Goal: Register for event/course

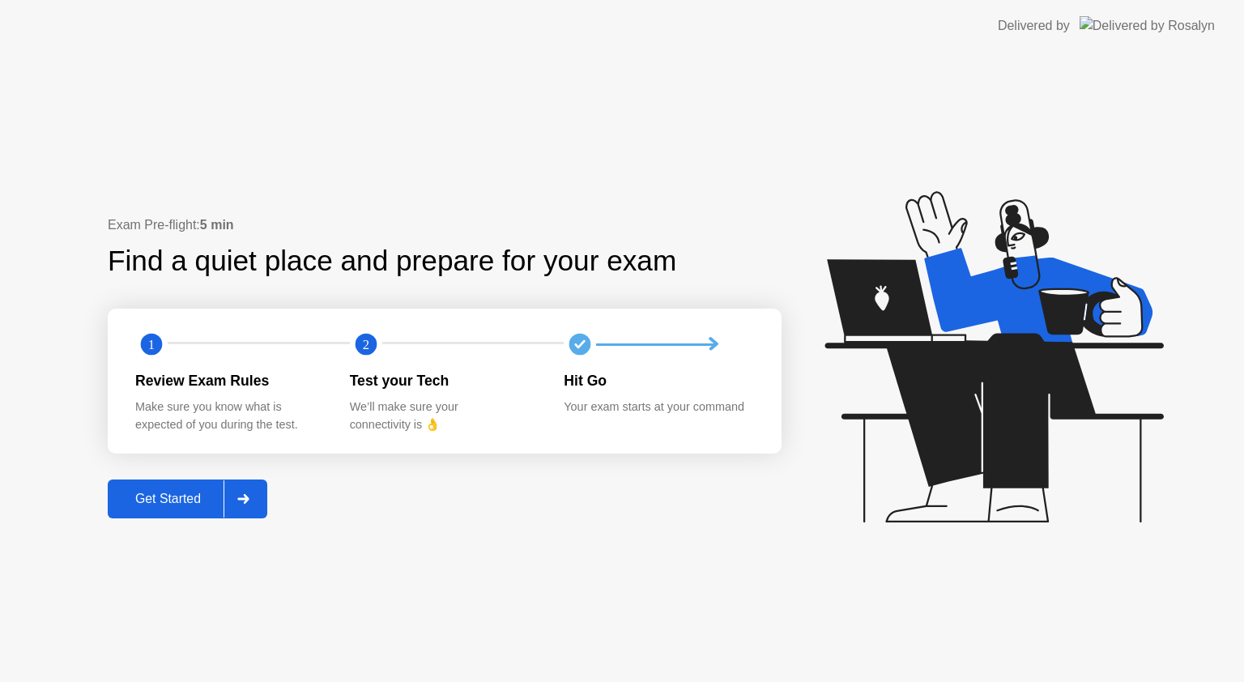
click at [148, 486] on button "Get Started" at bounding box center [188, 499] width 160 height 39
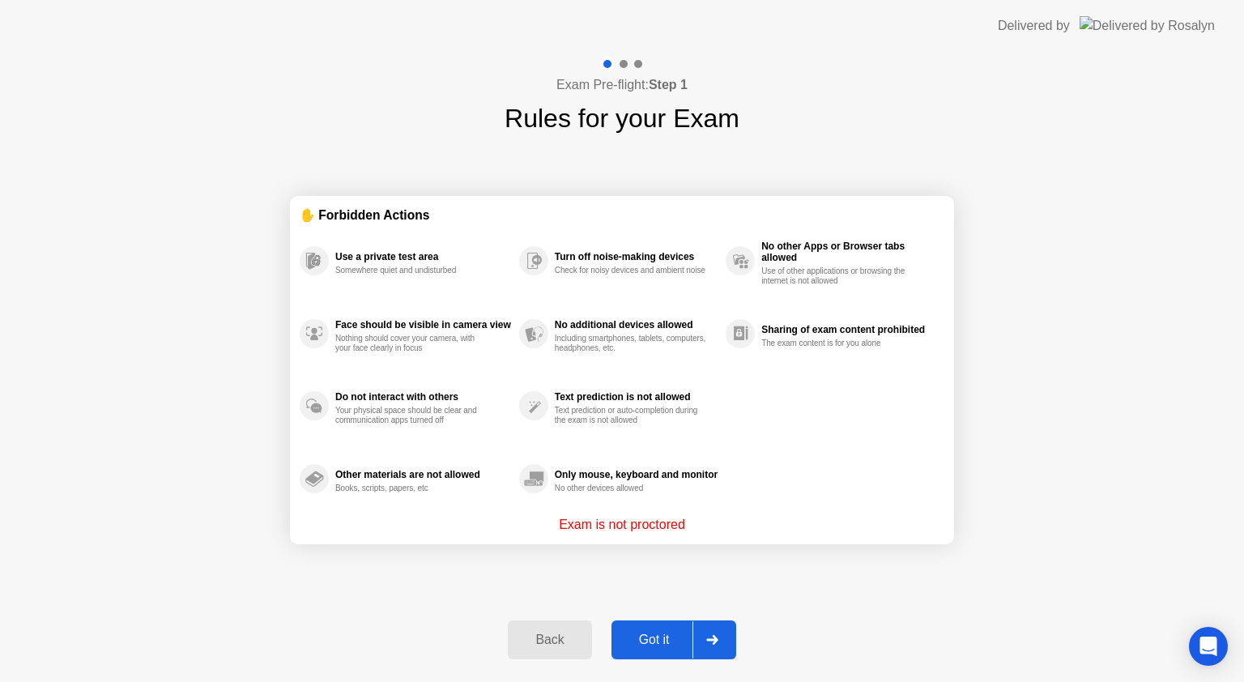
click at [680, 634] on div "Got it" at bounding box center [654, 640] width 76 height 15
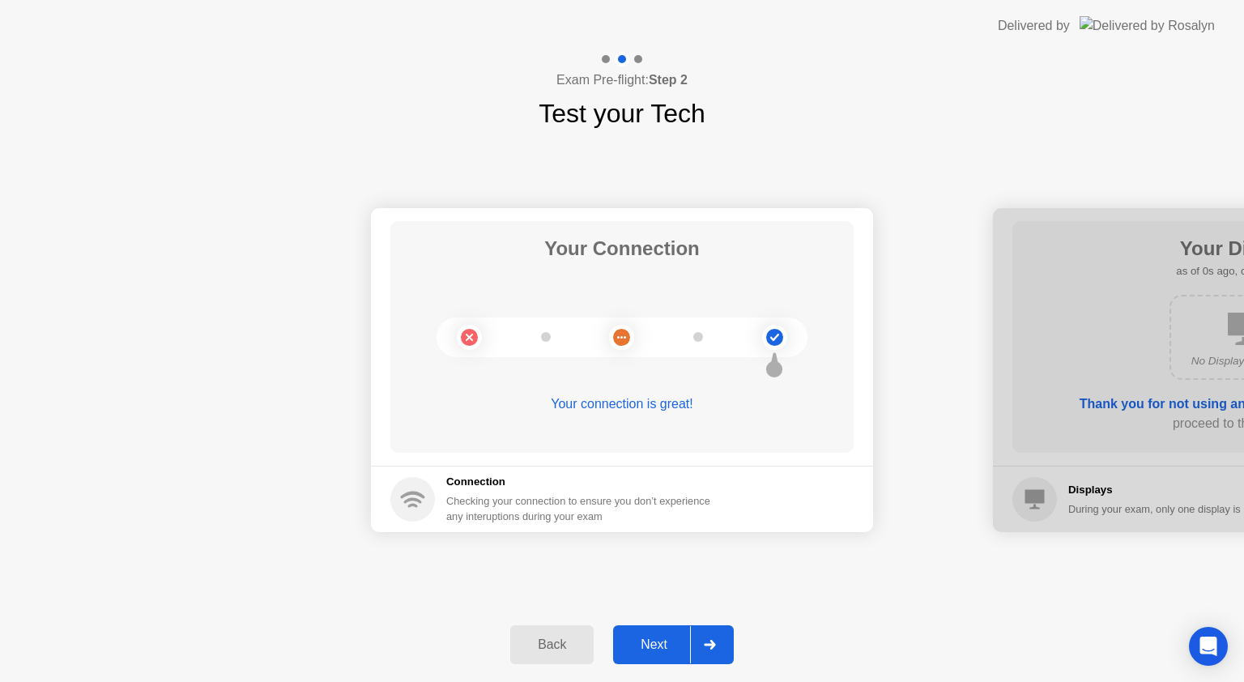
click at [680, 638] on div "Next" at bounding box center [654, 645] width 72 height 15
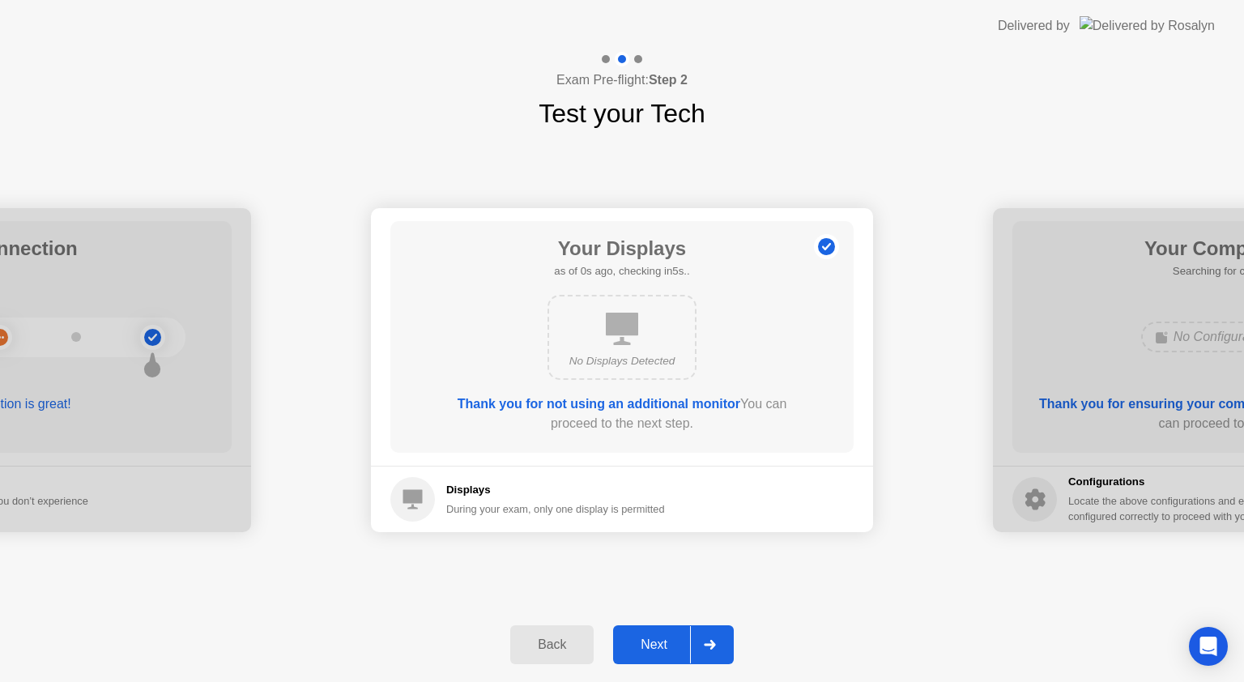
click at [680, 638] on div "Next" at bounding box center [654, 645] width 72 height 15
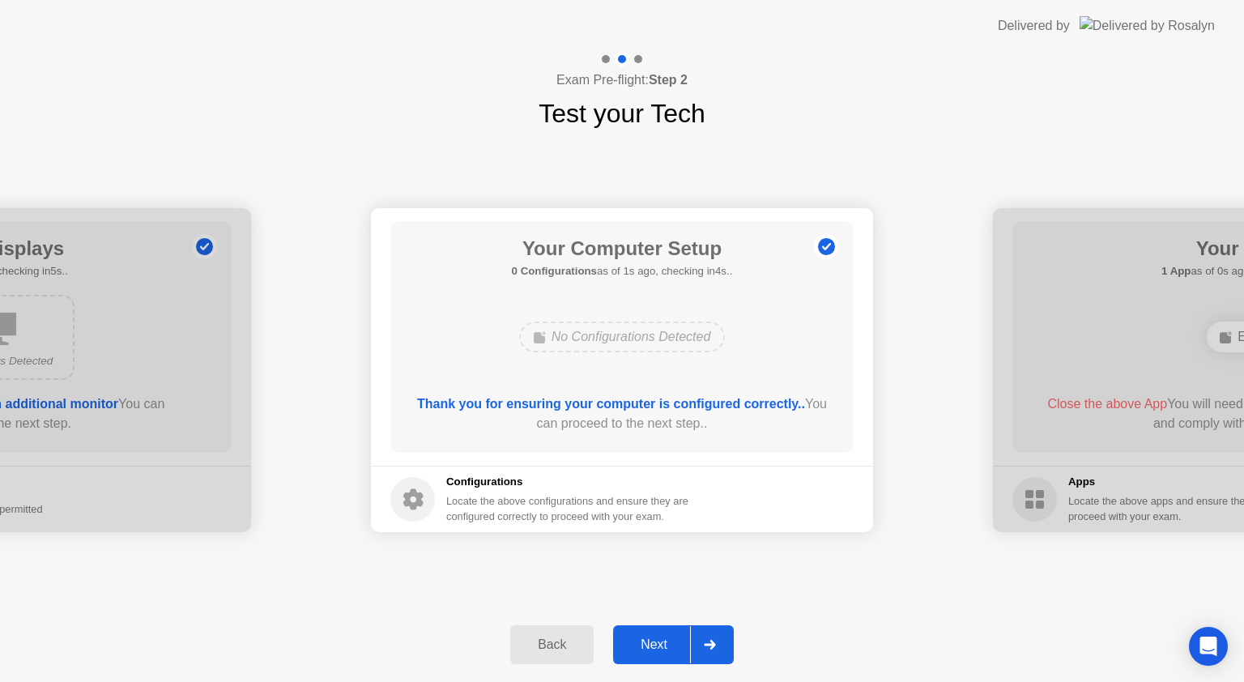
click at [654, 651] on div "Next" at bounding box center [654, 645] width 72 height 15
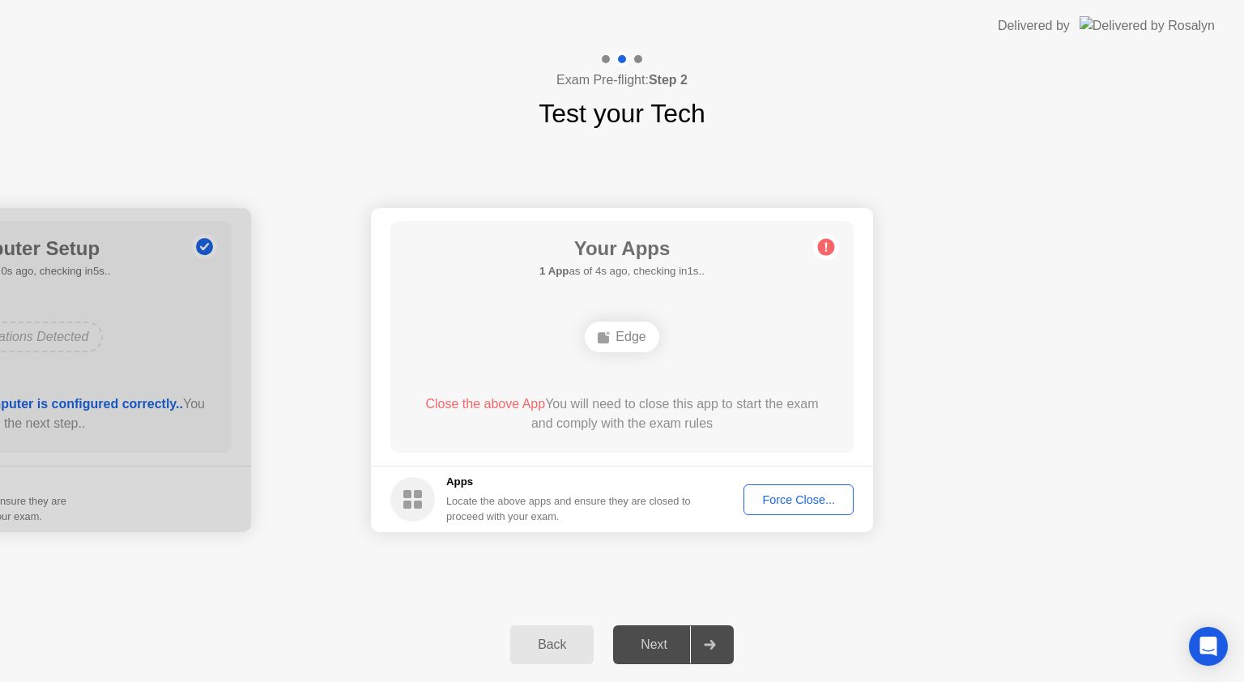
click at [805, 493] on div "Force Close..." at bounding box center [798, 499] width 99 height 13
click at [787, 505] on div "Force Close..." at bounding box center [798, 499] width 99 height 13
click at [772, 499] on div "Force Close..." at bounding box center [798, 499] width 99 height 13
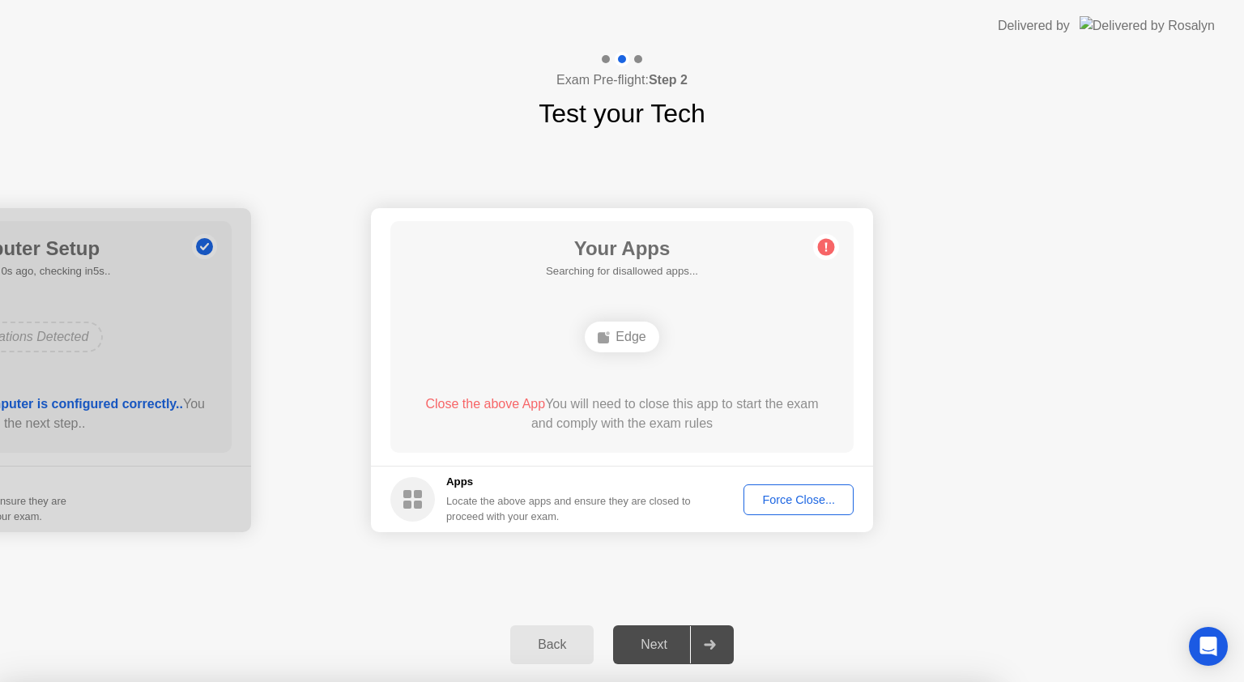
click at [564, 648] on div "Back" at bounding box center [552, 645] width 74 height 15
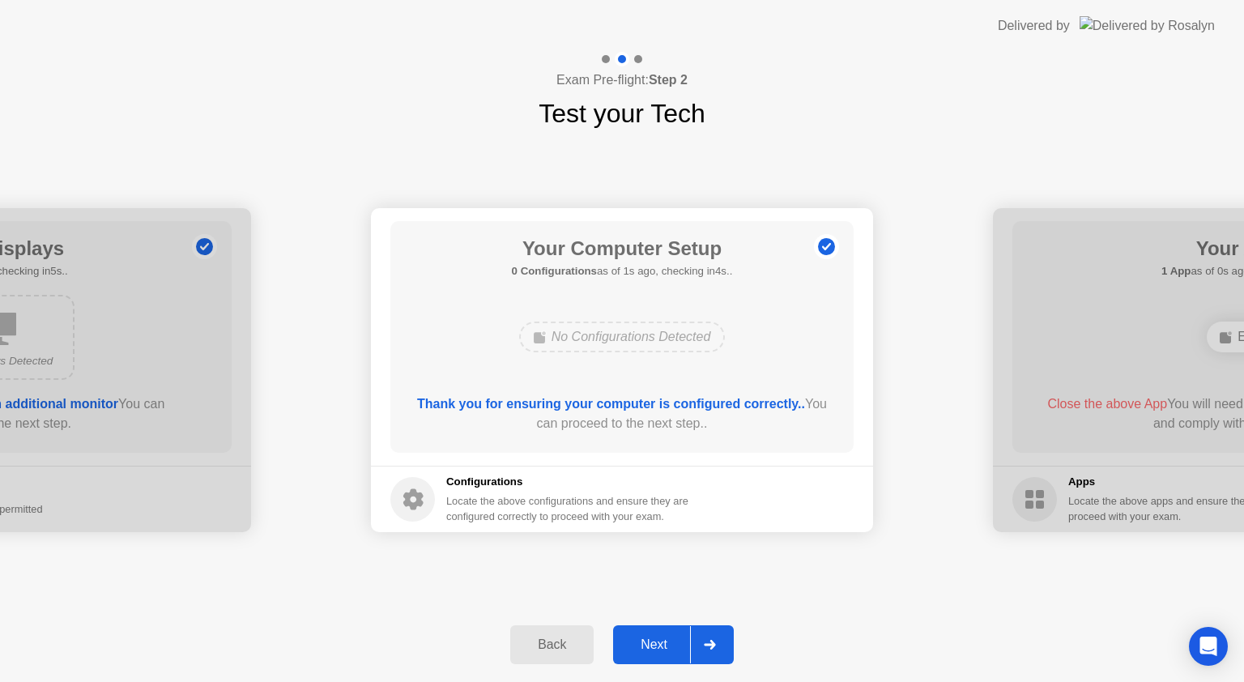
click at [646, 644] on div "Next" at bounding box center [654, 645] width 72 height 15
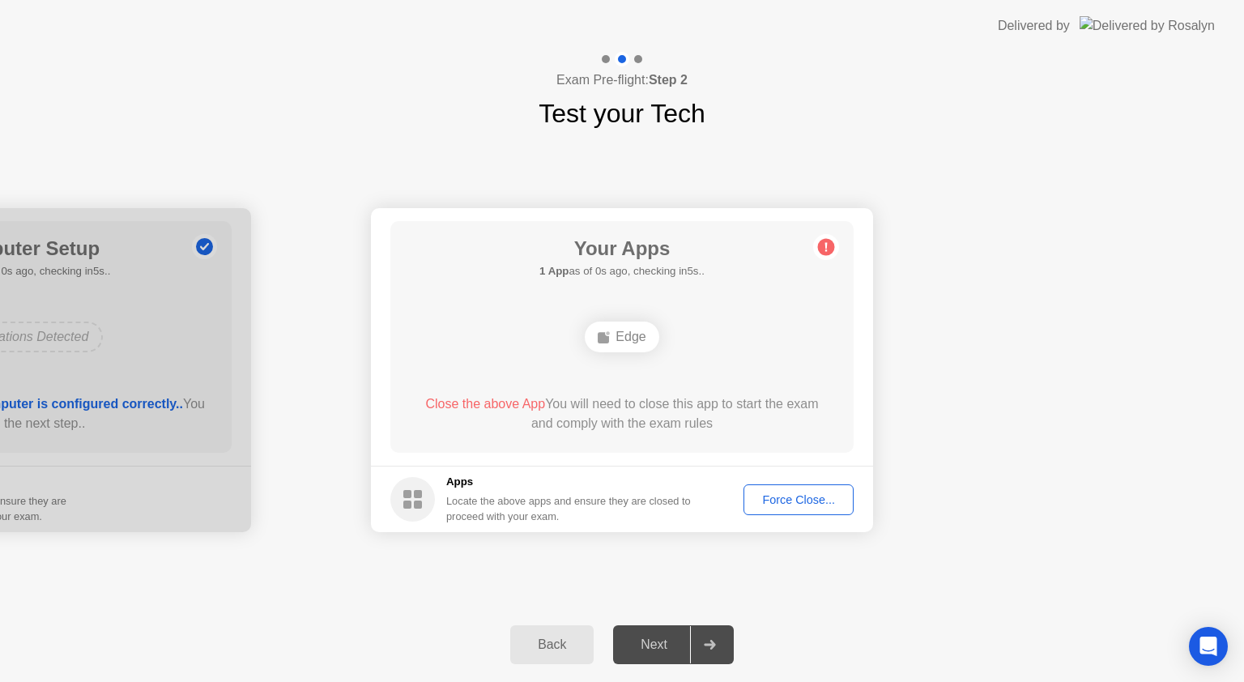
click at [781, 496] on div "Force Close..." at bounding box center [798, 499] width 99 height 13
click at [795, 508] on button "Force Close..." at bounding box center [799, 499] width 110 height 31
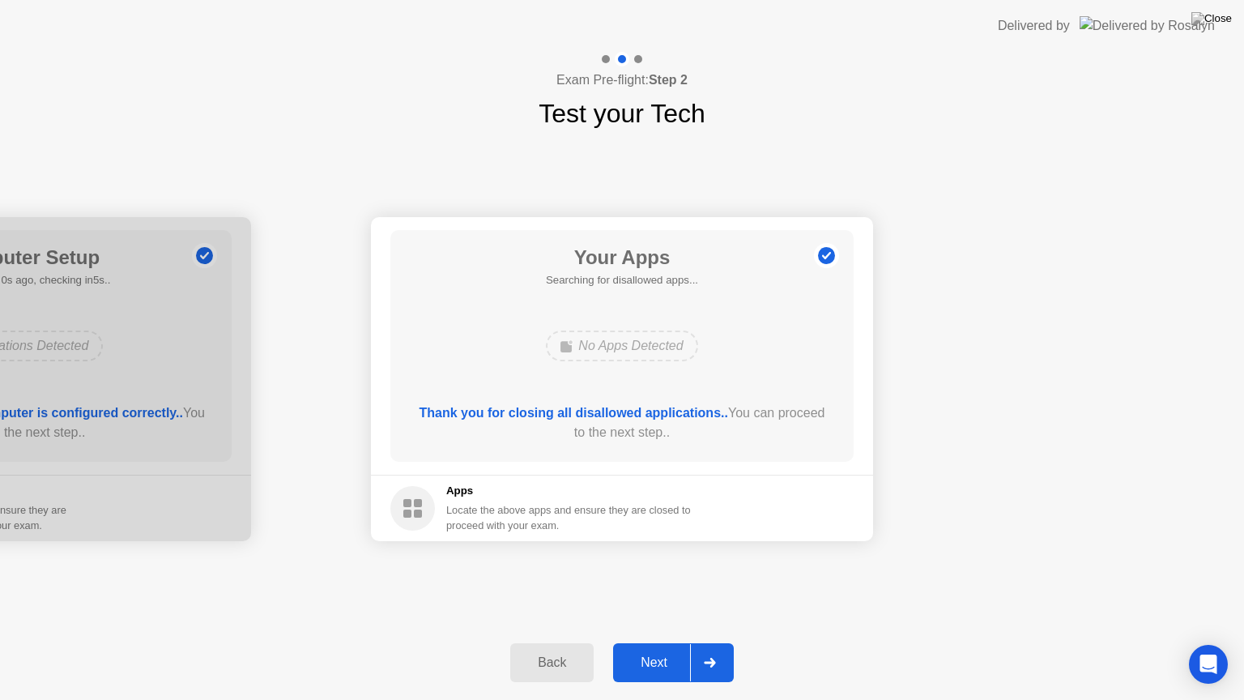
click at [650, 668] on div "Next" at bounding box center [654, 662] width 72 height 15
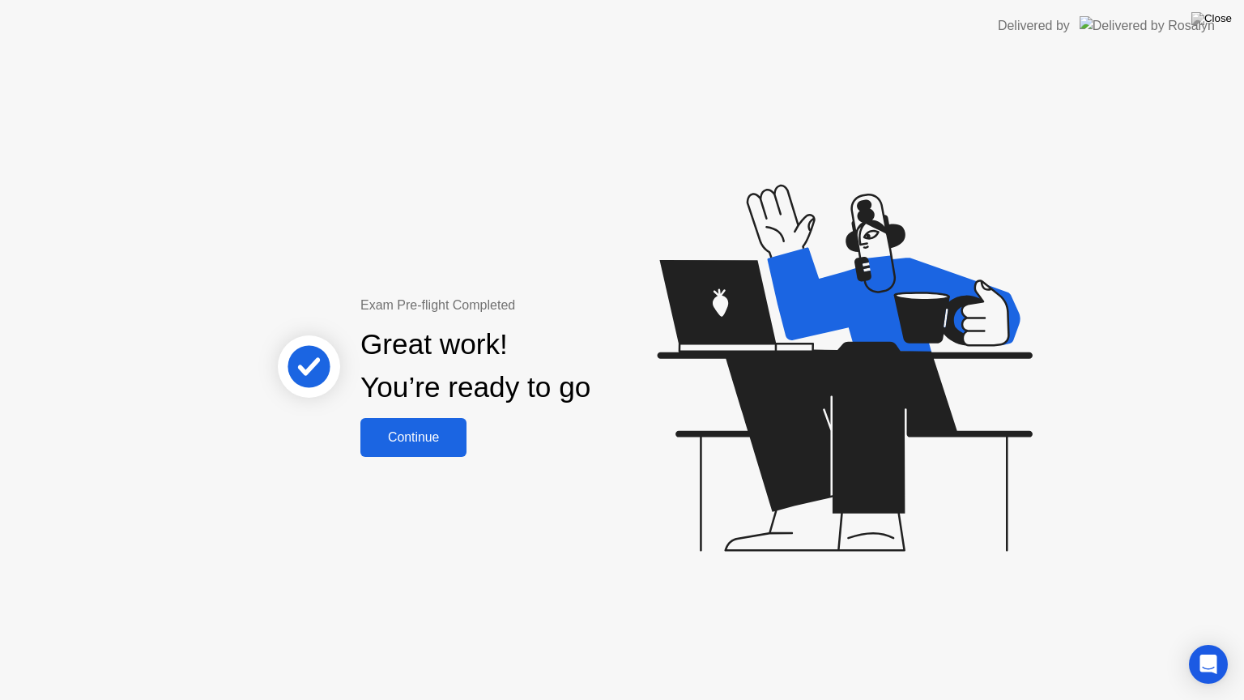
click at [380, 432] on div "Continue" at bounding box center [413, 437] width 96 height 15
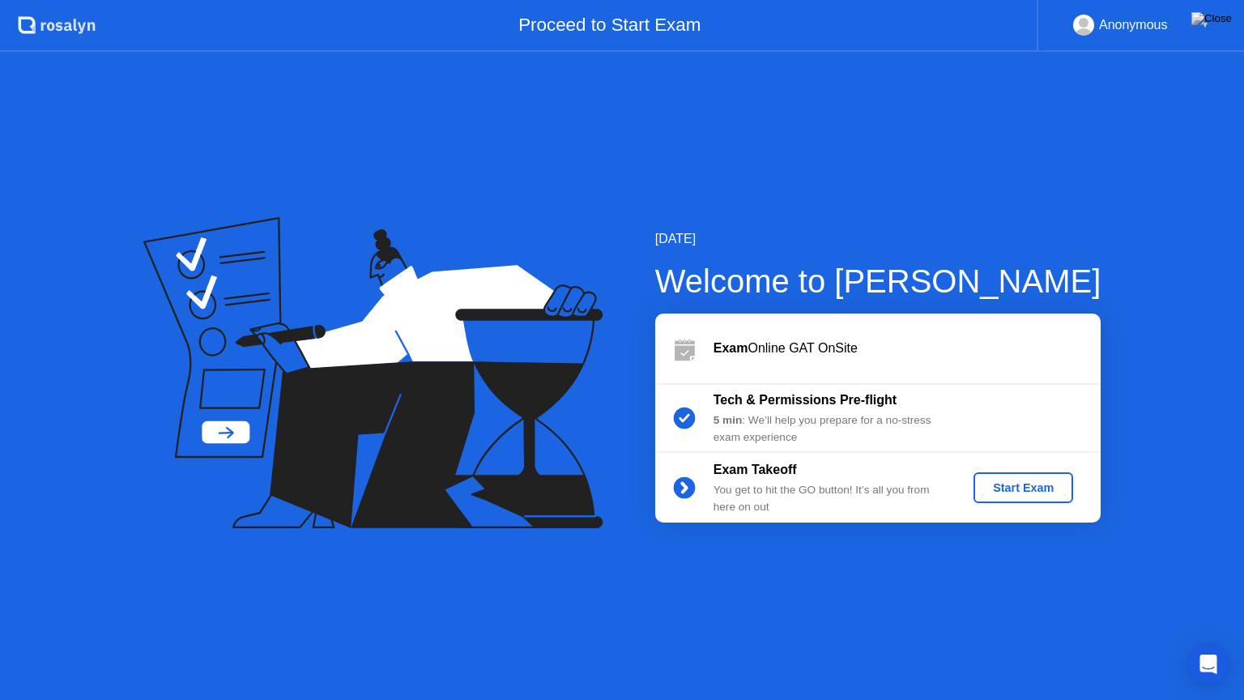
click at [1035, 481] on div "Start Exam" at bounding box center [1023, 487] width 87 height 13
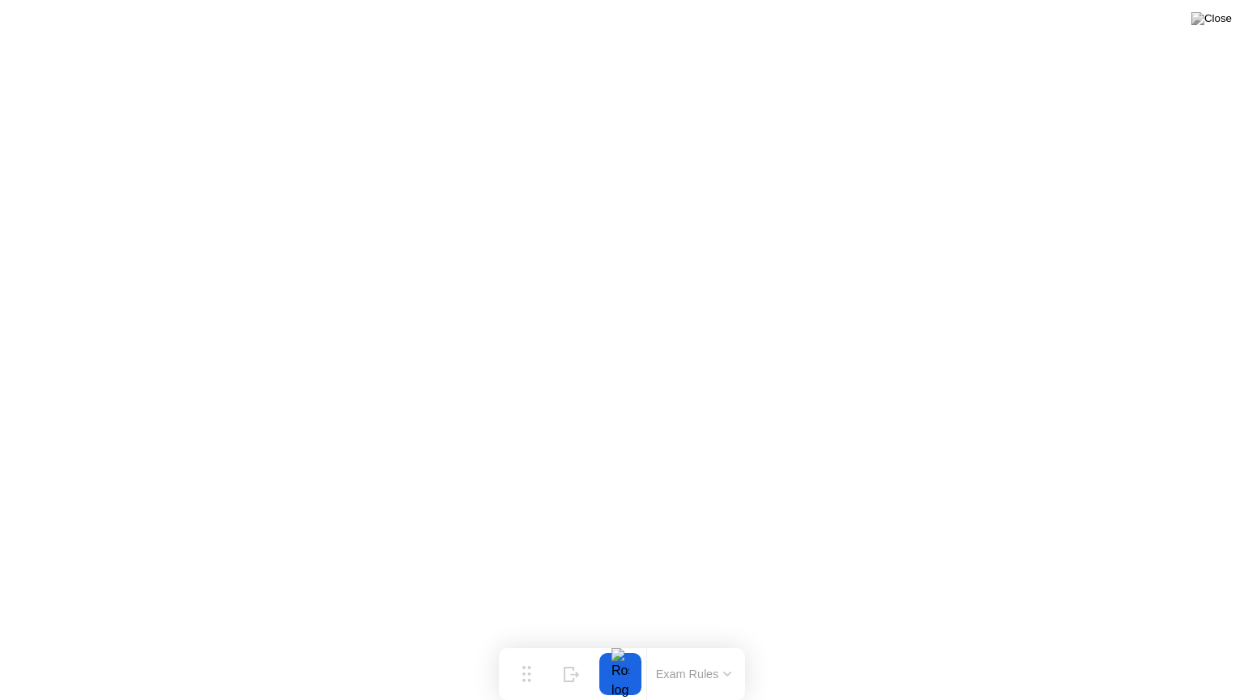
click at [720, 680] on button "Exam Rules" at bounding box center [694, 674] width 86 height 15
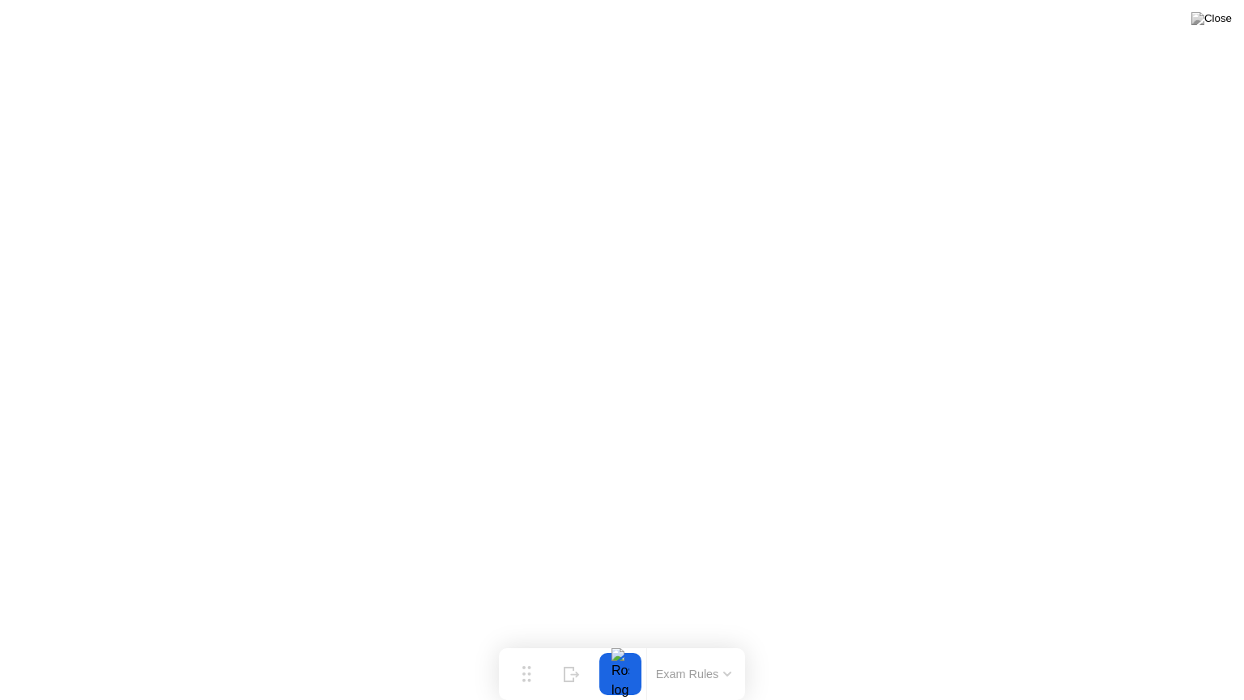
click at [724, 677] on button "Exam Rules" at bounding box center [694, 674] width 86 height 15
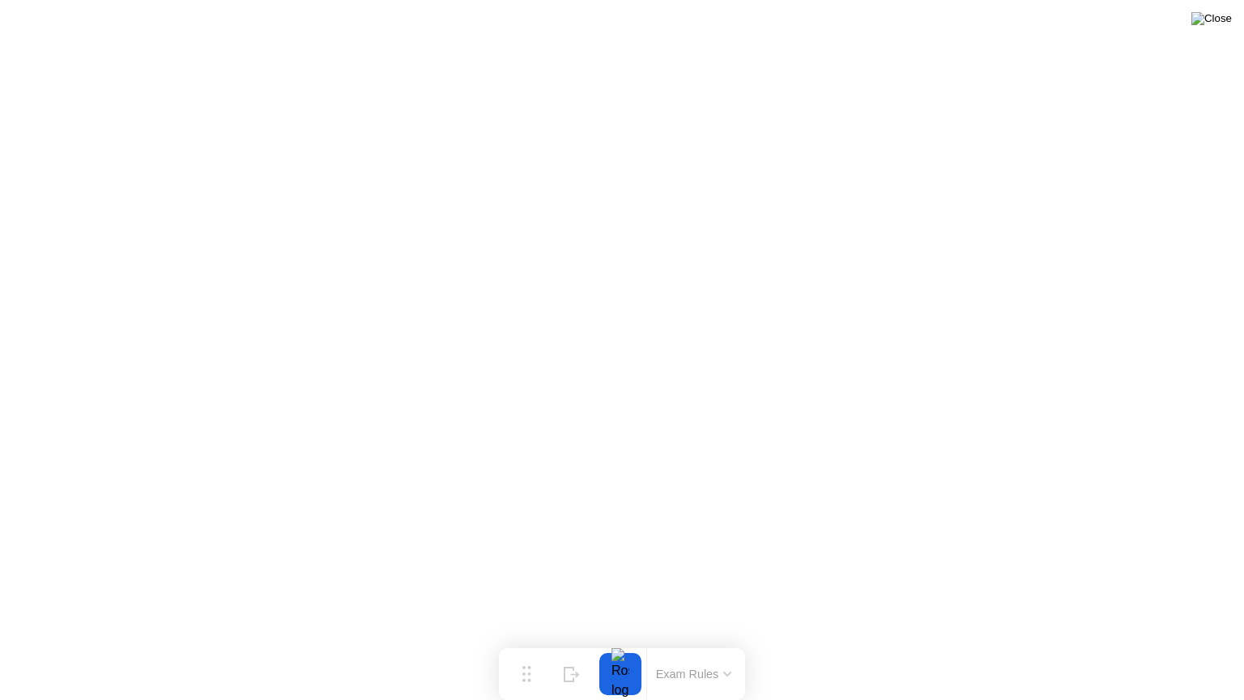
click at [1221, 21] on img at bounding box center [1212, 18] width 41 height 13
